Goal: Obtain resource: Download file/media

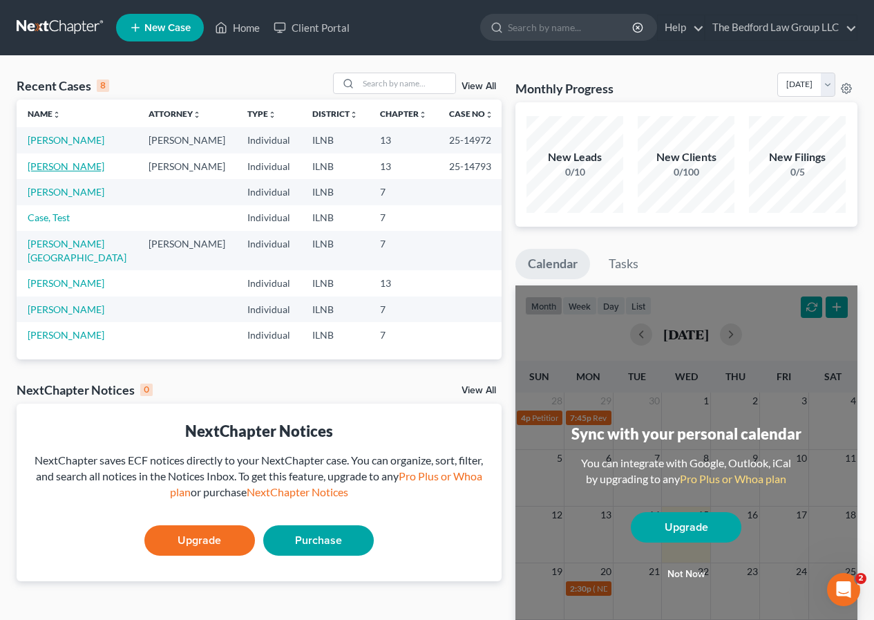
click at [91, 161] on link "[PERSON_NAME]" at bounding box center [66, 166] width 77 height 12
select select "6"
select select "5"
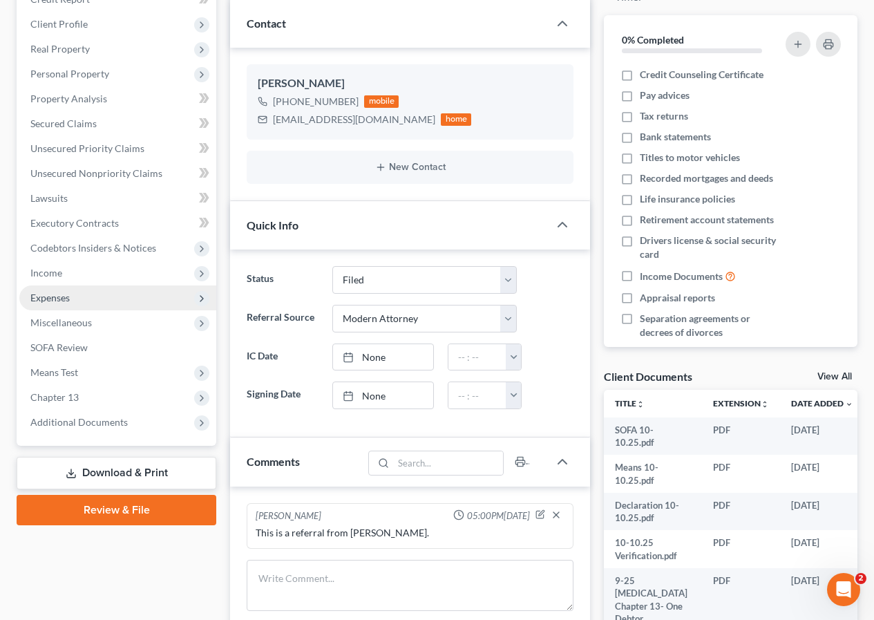
scroll to position [276, 0]
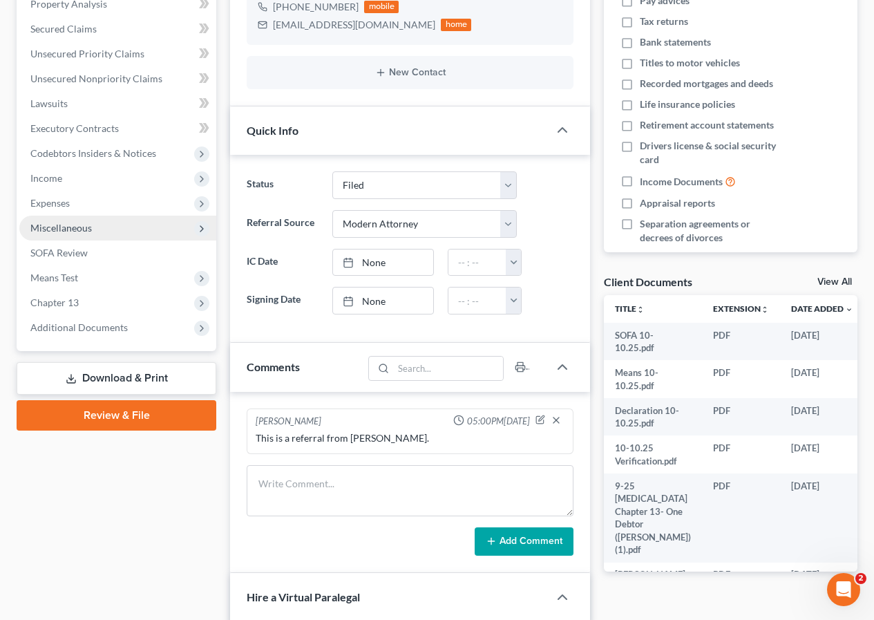
click at [143, 236] on span "Miscellaneous" at bounding box center [117, 228] width 197 height 25
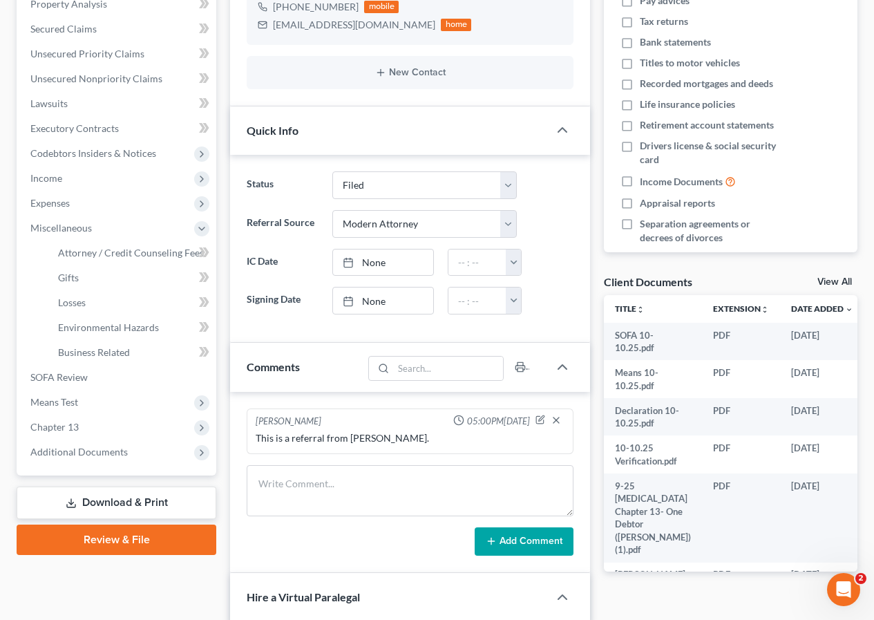
click at [151, 501] on link "Download & Print" at bounding box center [117, 503] width 200 height 32
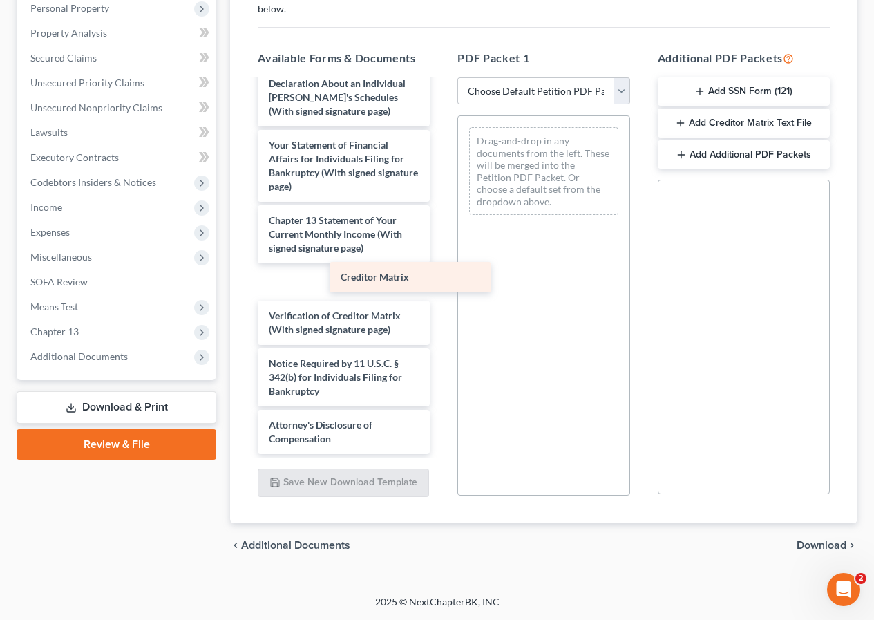
scroll to position [619, 0]
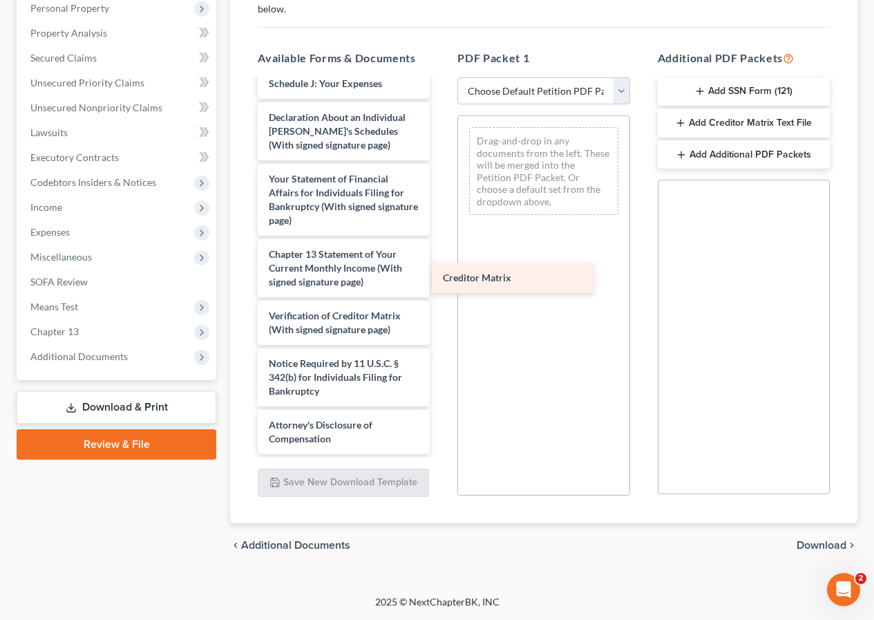
drag, startPoint x: 340, startPoint y: 282, endPoint x: 523, endPoint y: 278, distance: 183.2
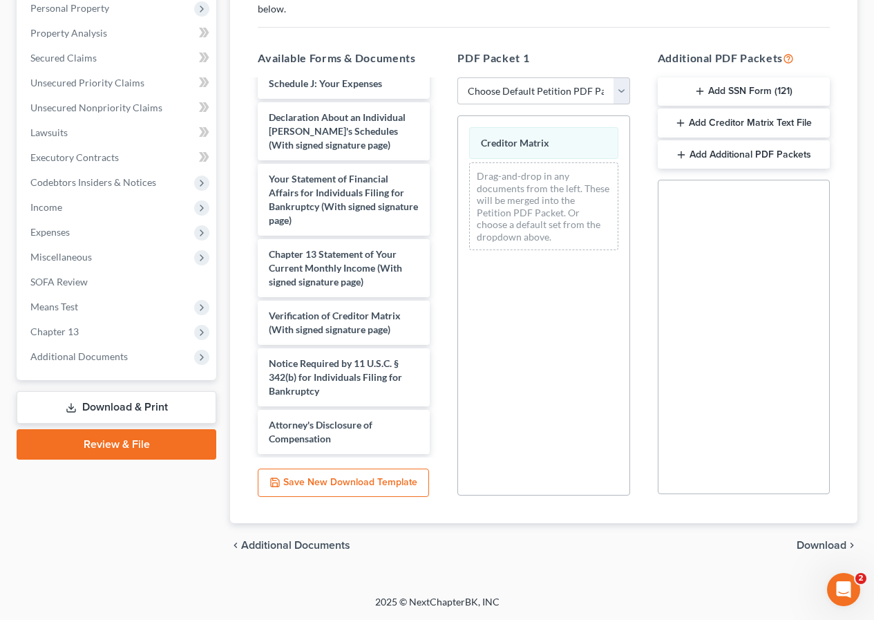
click at [822, 543] on span "Download" at bounding box center [822, 545] width 50 height 11
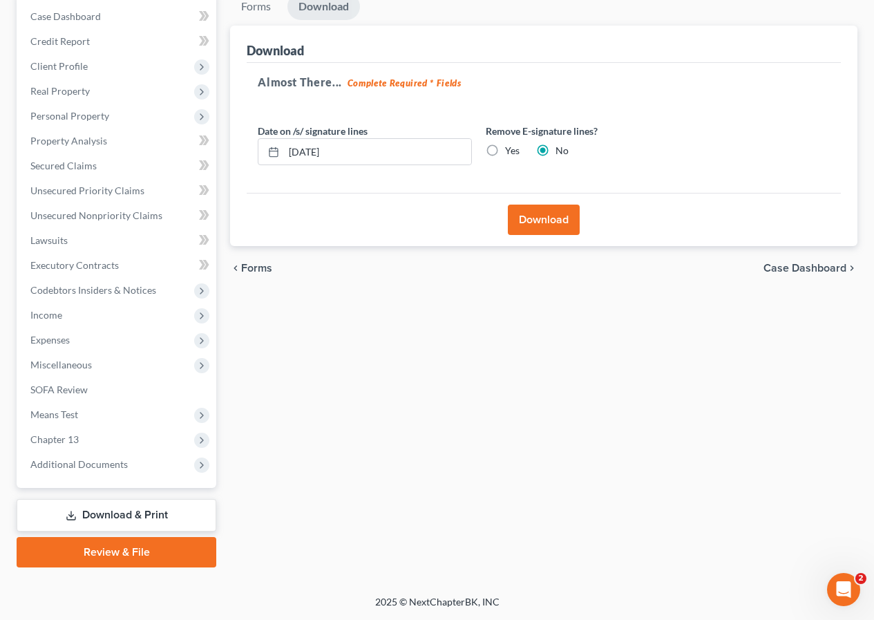
scroll to position [140, 0]
click at [569, 216] on button "Download" at bounding box center [544, 220] width 72 height 30
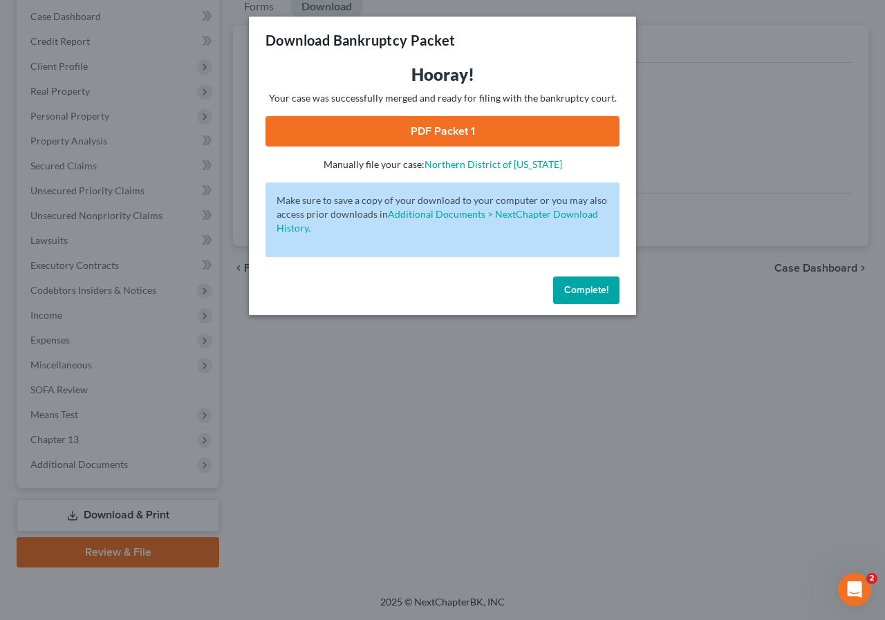
click at [492, 125] on link "PDF Packet 1" at bounding box center [442, 131] width 354 height 30
click at [578, 288] on span "Complete!" at bounding box center [586, 290] width 44 height 12
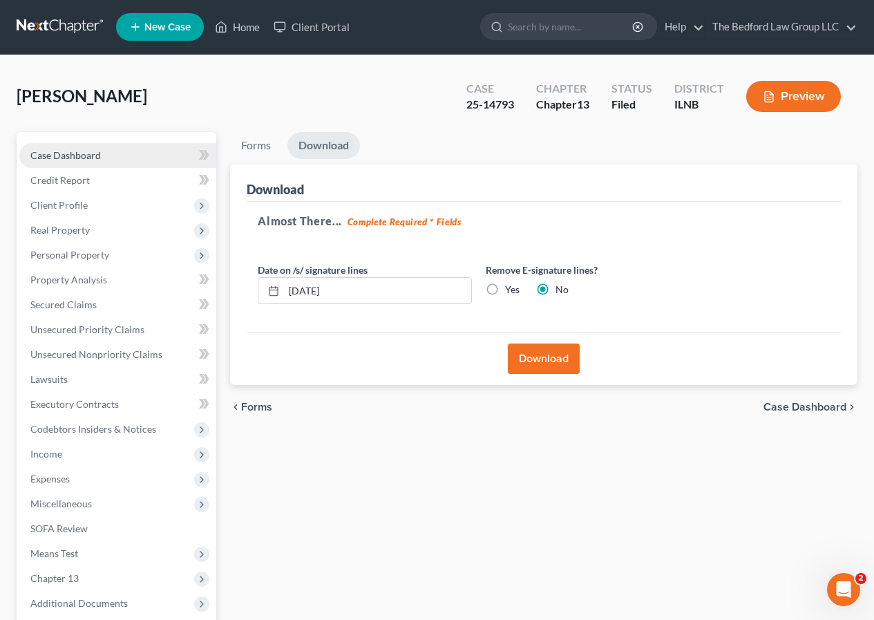
scroll to position [0, 0]
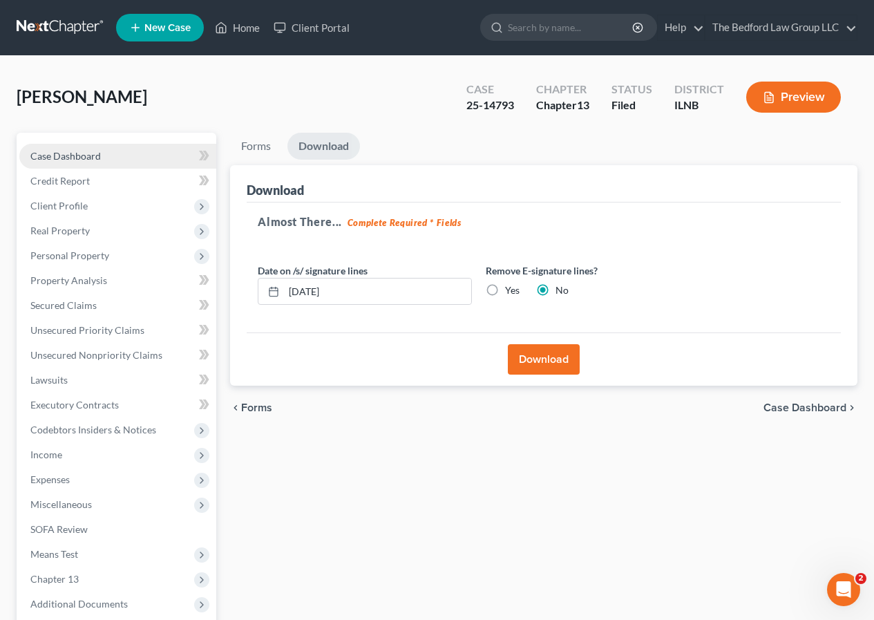
click at [81, 160] on span "Case Dashboard" at bounding box center [65, 156] width 70 height 12
select select "6"
select select "5"
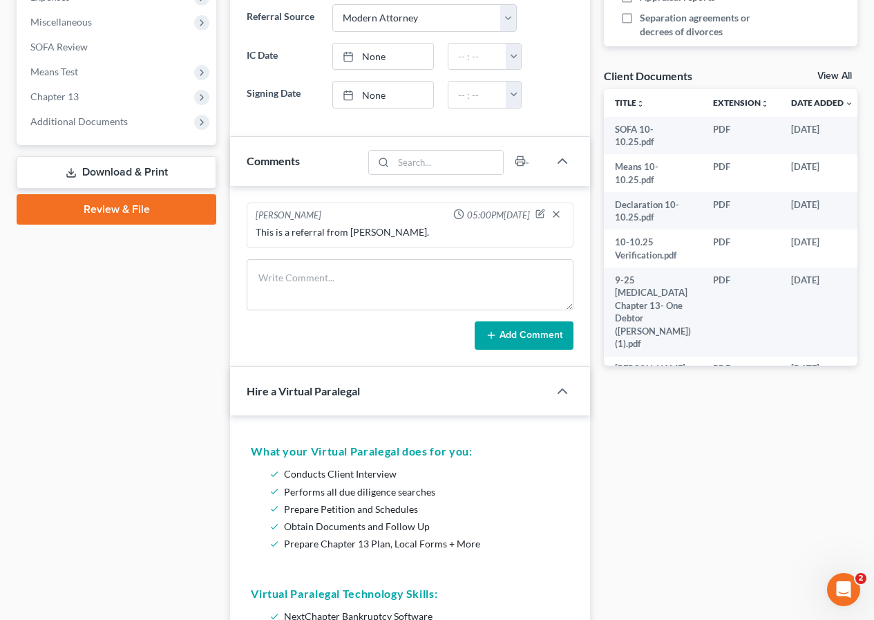
scroll to position [484, 0]
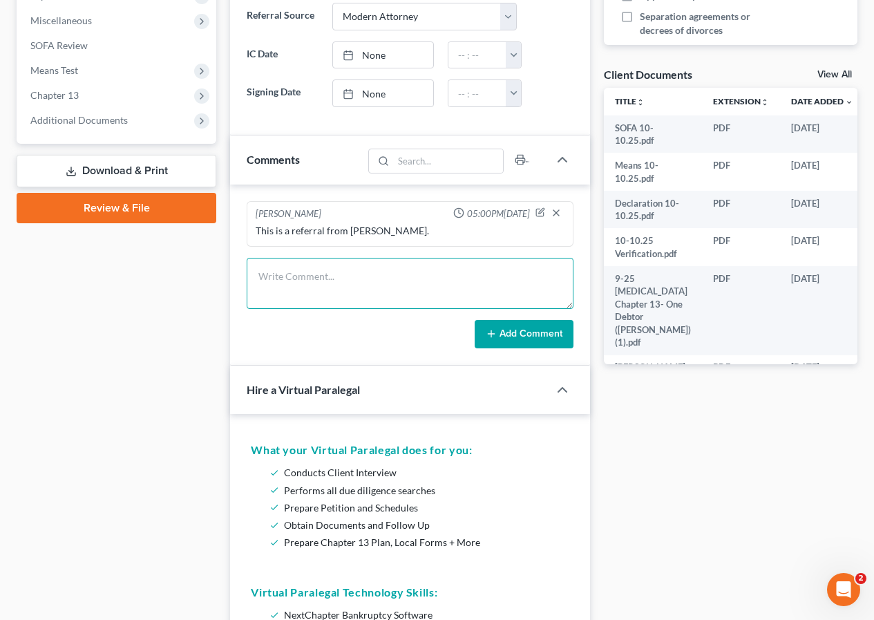
click at [406, 284] on textarea at bounding box center [410, 283] width 327 height 51
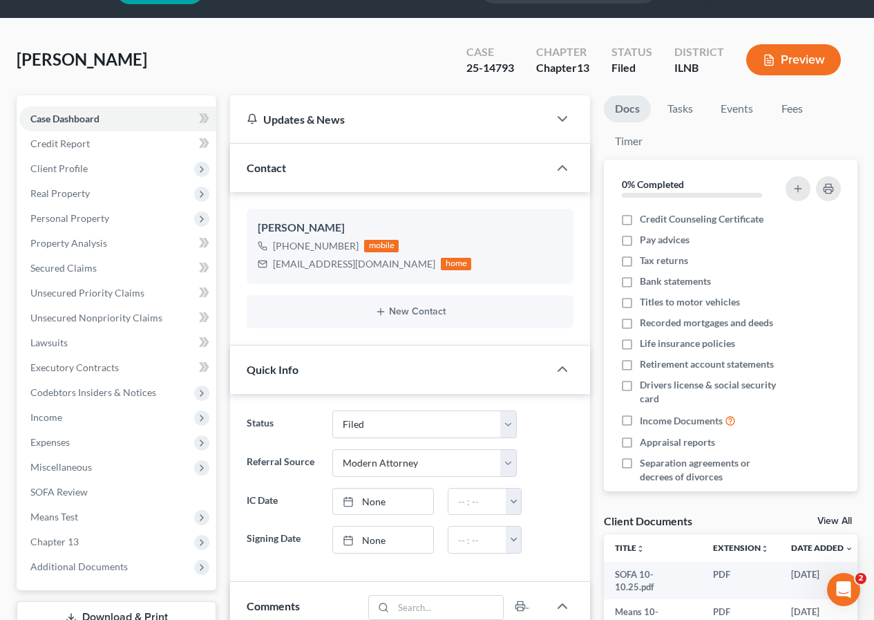
scroll to position [0, 0]
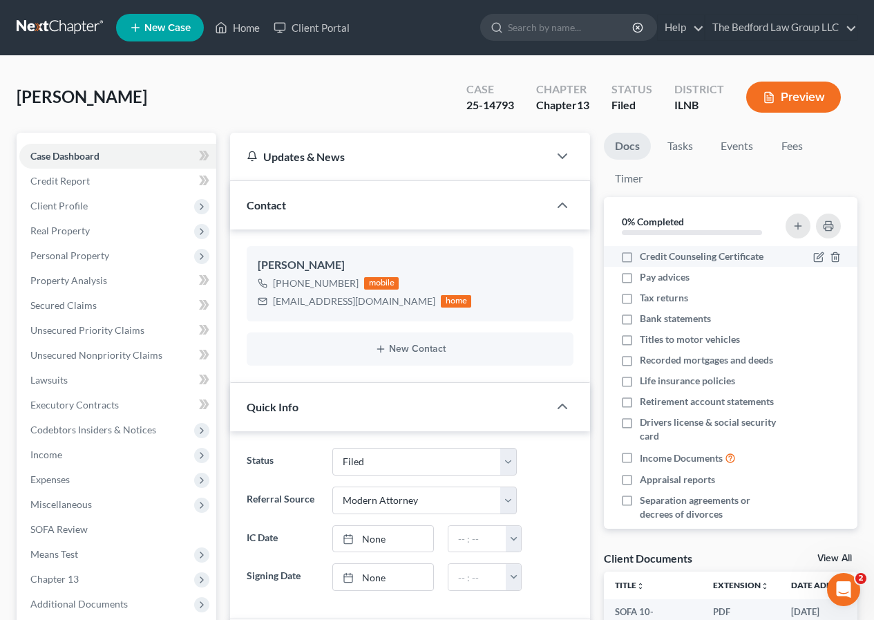
click at [640, 256] on label "Credit Counseling Certificate" at bounding box center [702, 256] width 124 height 14
click at [645, 256] on input "Credit Counseling Certificate" at bounding box center [649, 253] width 9 height 9
checkbox input "true"
